Goal: Information Seeking & Learning: Learn about a topic

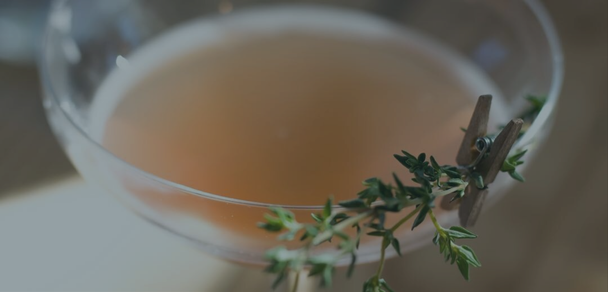
scroll to position [17, 0]
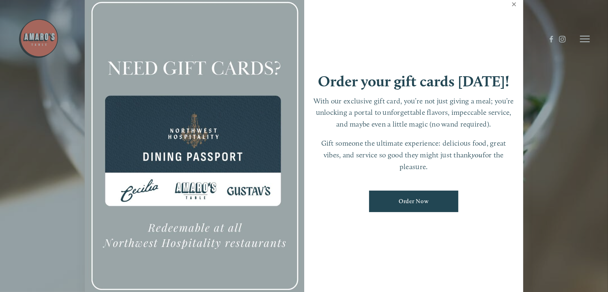
click at [515, 1] on link "Close" at bounding box center [514, 5] width 16 height 23
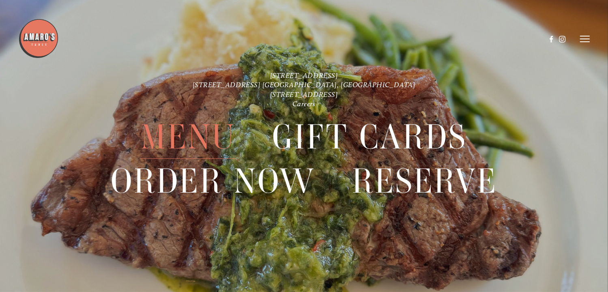
click at [178, 139] on span "Menu" at bounding box center [188, 136] width 95 height 44
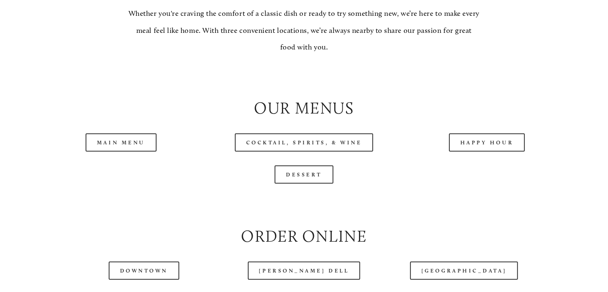
scroll to position [771, 0]
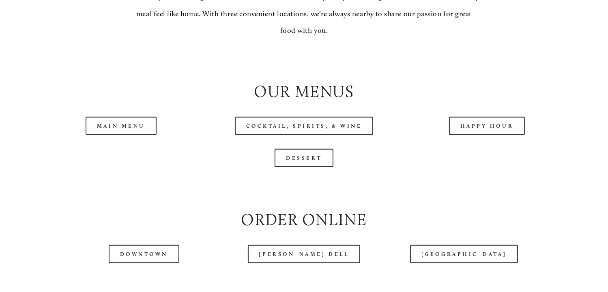
click at [238, 135] on link "Cocktail, Spirits, & Wine" at bounding box center [304, 126] width 139 height 18
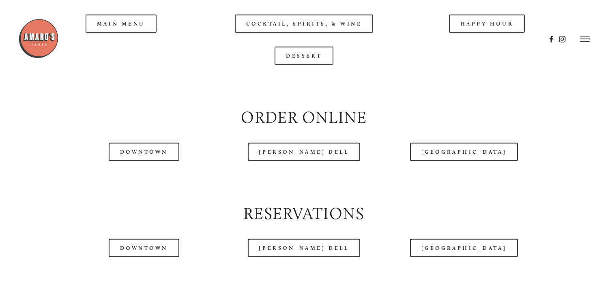
scroll to position [852, 0]
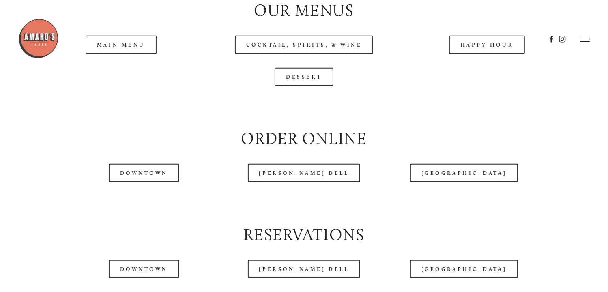
click at [135, 68] on header "Menu Order Now Visit Gallery 0" at bounding box center [304, 39] width 572 height 78
click at [125, 65] on header "Menu Order Now Visit Gallery 0" at bounding box center [304, 39] width 572 height 78
click at [127, 72] on header "Menu Order Now Visit Gallery 0" at bounding box center [304, 39] width 572 height 78
drag, startPoint x: 127, startPoint y: 72, endPoint x: 97, endPoint y: 68, distance: 29.5
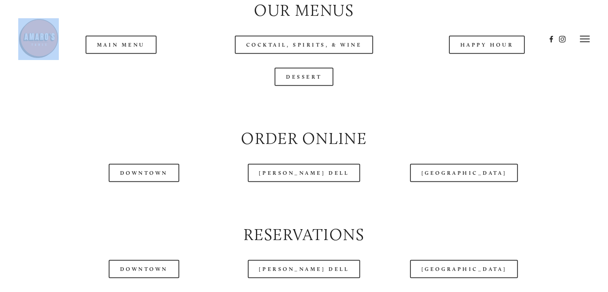
click at [97, 68] on header "Menu Order Now Visit Gallery 0" at bounding box center [304, 39] width 572 height 78
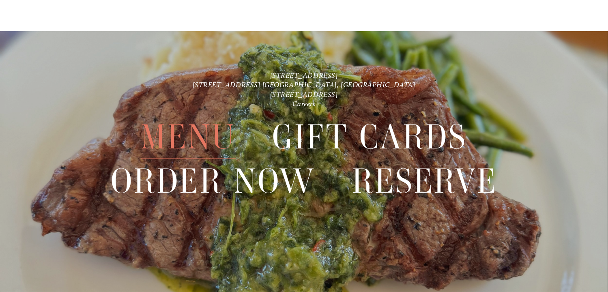
scroll to position [1826, 0]
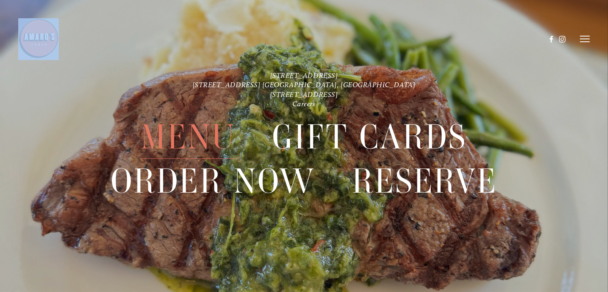
click at [179, 134] on span "Menu" at bounding box center [188, 136] width 95 height 44
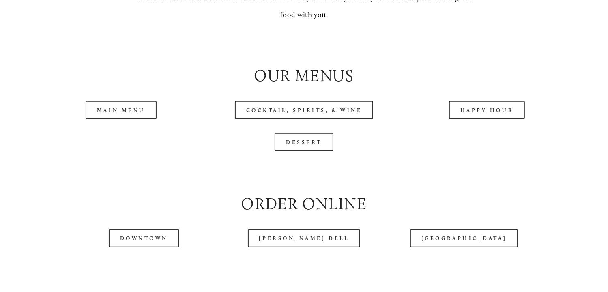
scroll to position [812, 0]
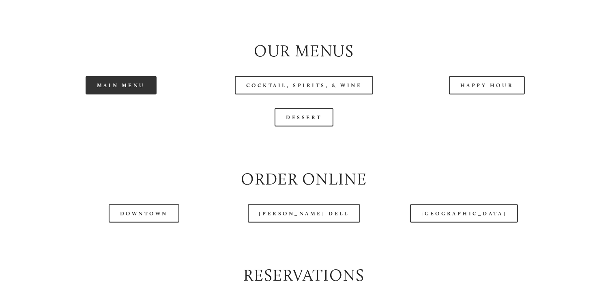
click at [132, 95] on link "Main Menu" at bounding box center [121, 85] width 71 height 18
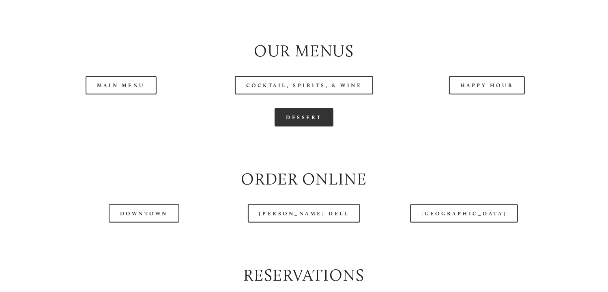
click at [304, 127] on link "Dessert" at bounding box center [304, 117] width 59 height 18
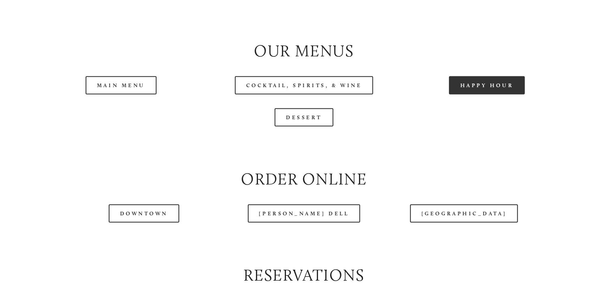
click at [483, 95] on link "Happy Hour" at bounding box center [487, 85] width 76 height 18
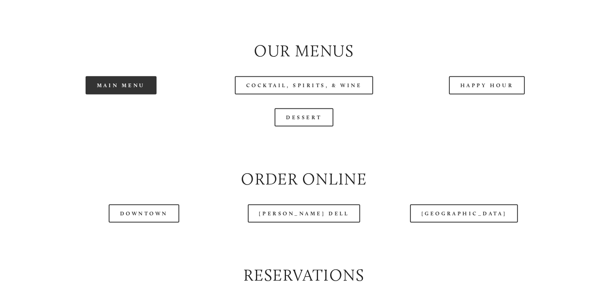
click at [122, 95] on link "Main Menu" at bounding box center [121, 85] width 71 height 18
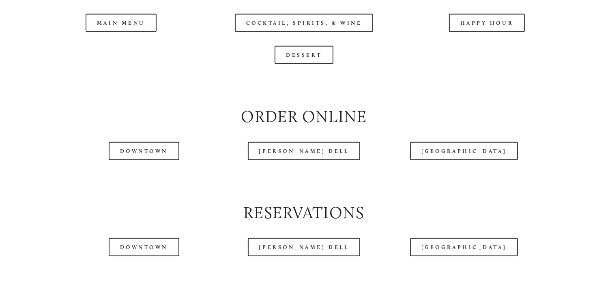
scroll to position [1218, 0]
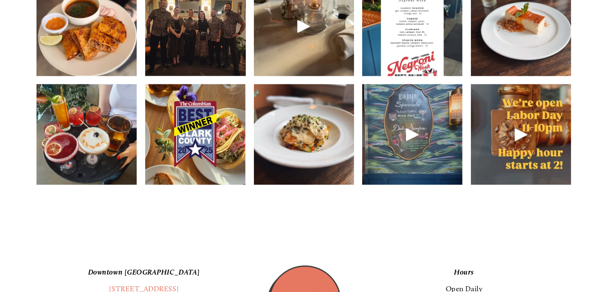
click at [311, 177] on img at bounding box center [304, 135] width 100 height 134
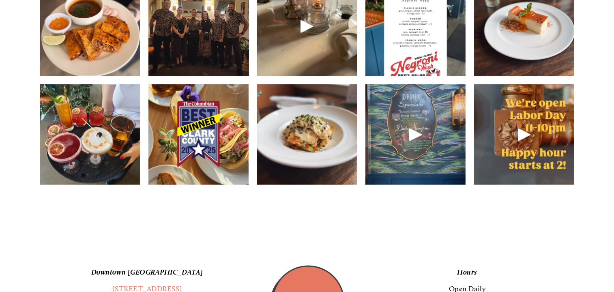
scroll to position [1201, 0]
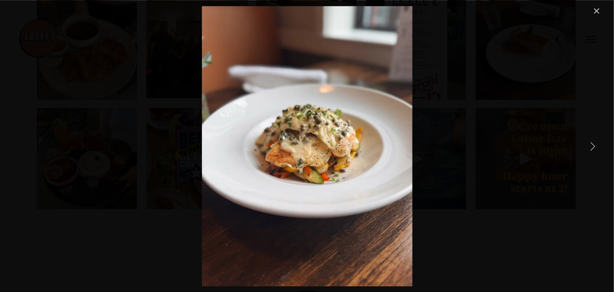
click at [595, 147] on link "Next Item" at bounding box center [593, 146] width 18 height 18
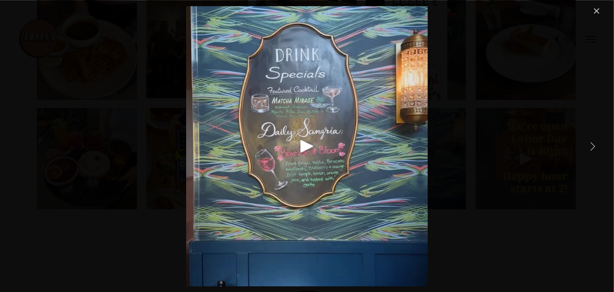
click at [595, 147] on link "Next Item" at bounding box center [593, 146] width 18 height 18
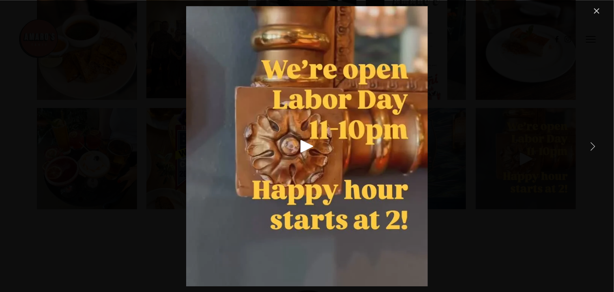
click at [595, 147] on link "Next Item" at bounding box center [593, 146] width 18 height 18
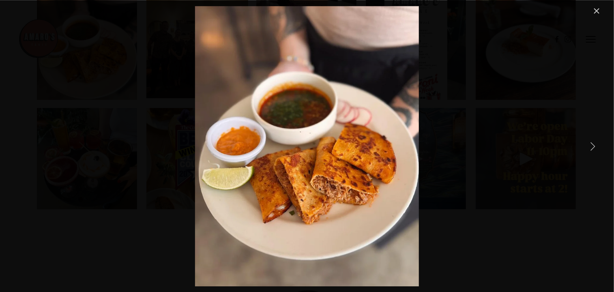
click at [595, 147] on link "Next Item" at bounding box center [593, 146] width 18 height 18
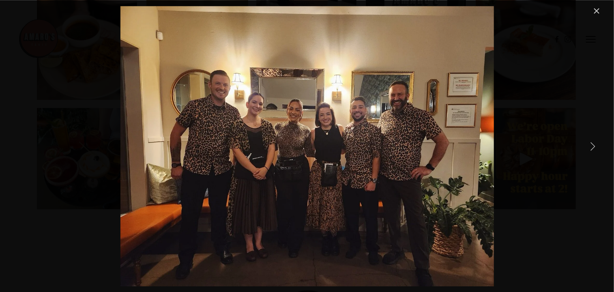
click at [595, 147] on link "Next Item" at bounding box center [593, 146] width 18 height 18
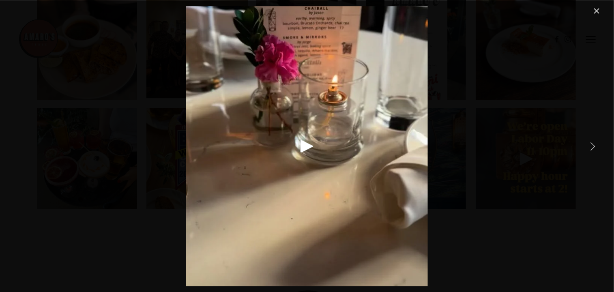
click at [595, 147] on link "Next Item" at bounding box center [593, 146] width 18 height 18
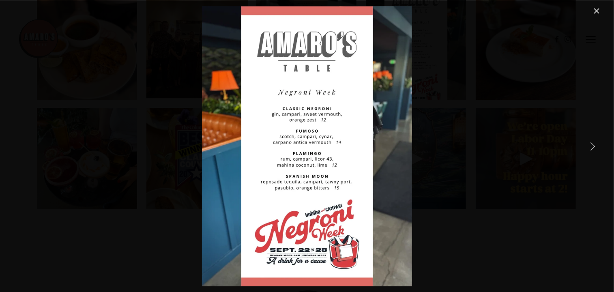
click at [595, 147] on link "Next Item" at bounding box center [593, 146] width 18 height 18
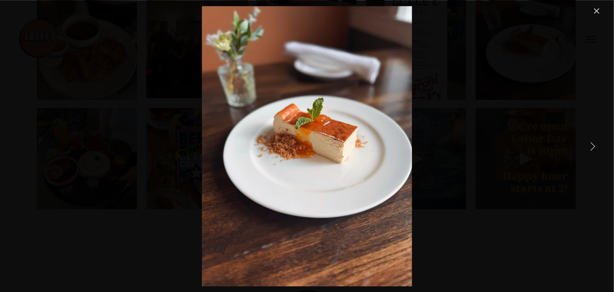
click at [595, 146] on link "Next Item" at bounding box center [593, 146] width 18 height 18
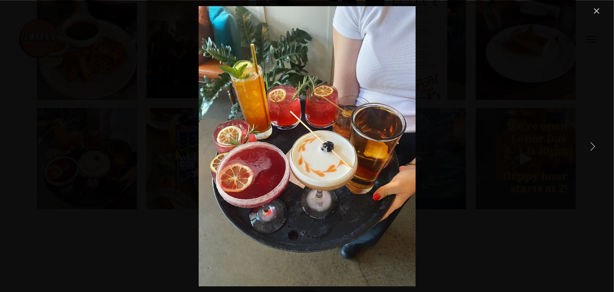
click at [595, 146] on link "Next Item" at bounding box center [593, 146] width 18 height 18
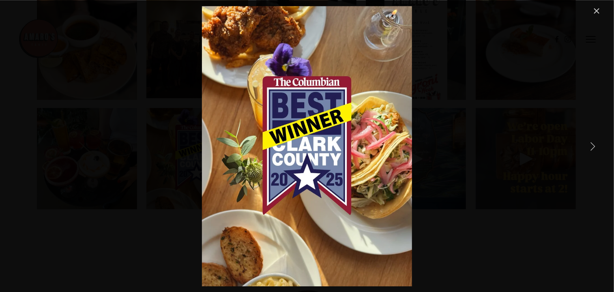
click at [595, 146] on link "Next Item" at bounding box center [593, 146] width 18 height 18
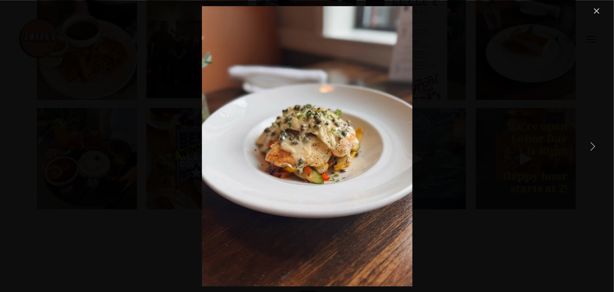
click at [595, 146] on link "Next Item" at bounding box center [593, 146] width 18 height 18
click at [597, 8] on link "Close" at bounding box center [598, 11] width 10 height 10
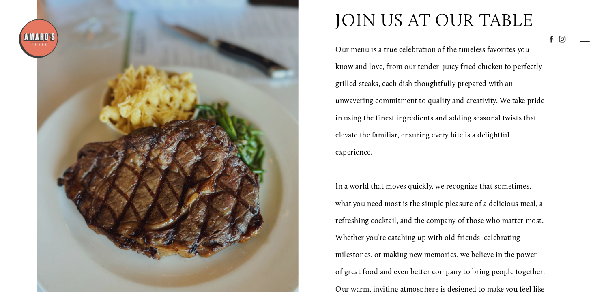
scroll to position [203, 0]
